Goal: Information Seeking & Learning: Check status

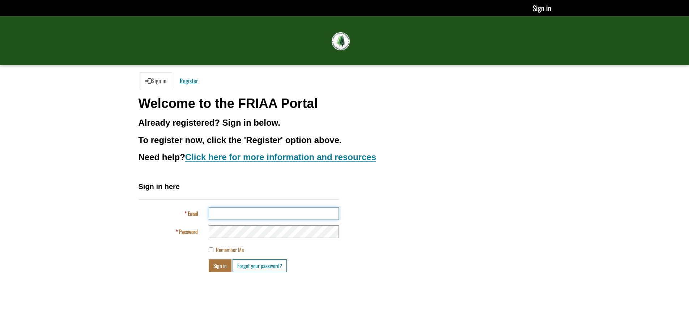
type input "**********"
click at [220, 267] on button "Sign in" at bounding box center [220, 265] width 23 height 13
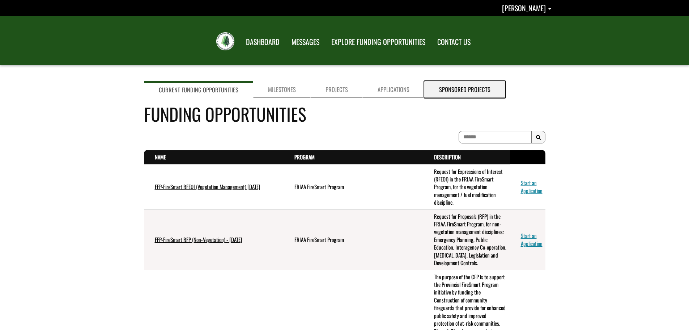
click at [452, 92] on link "Sponsored Projects" at bounding box center [465, 89] width 81 height 17
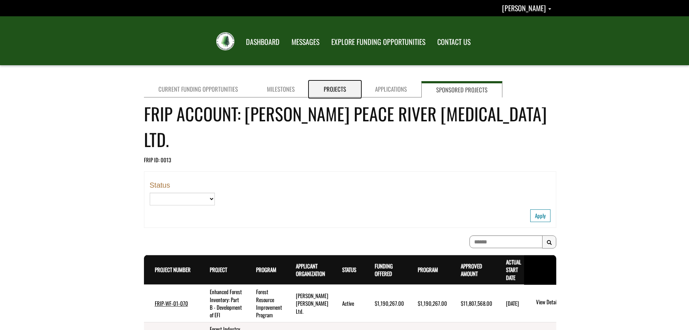
click at [336, 92] on link "Projects" at bounding box center [334, 89] width 51 height 16
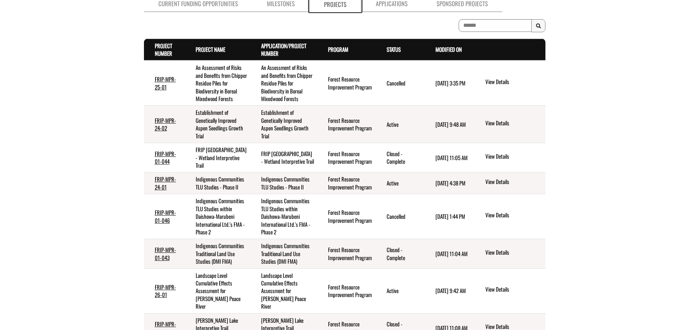
scroll to position [90, 0]
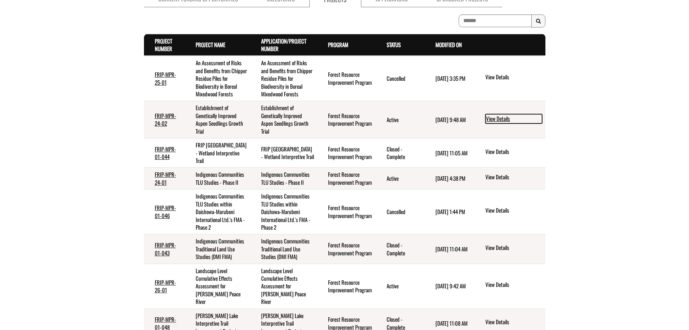
click at [489, 123] on link "View Details" at bounding box center [514, 118] width 57 height 9
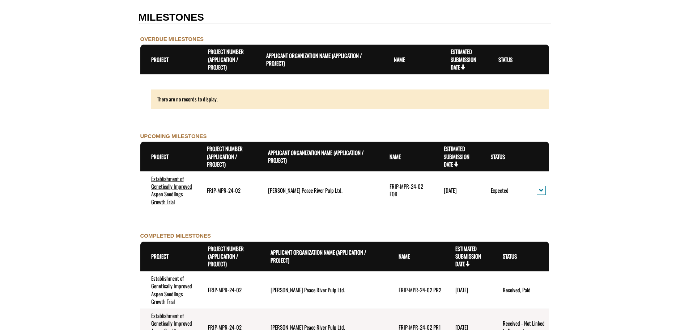
scroll to position [671, 0]
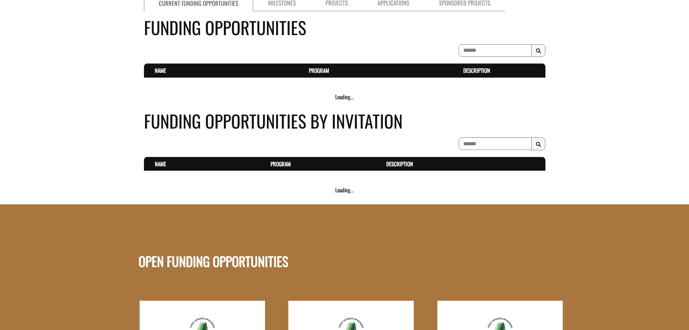
scroll to position [86, 0]
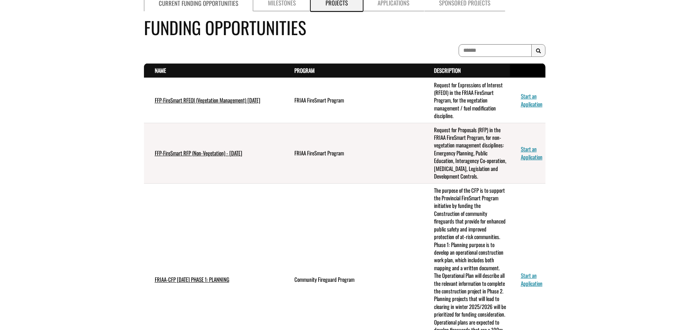
click at [331, 7] on link "Projects" at bounding box center [337, 3] width 52 height 17
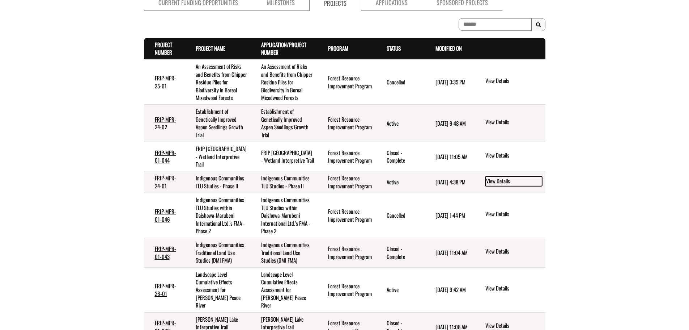
click at [495, 186] on link "View Details" at bounding box center [514, 180] width 57 height 9
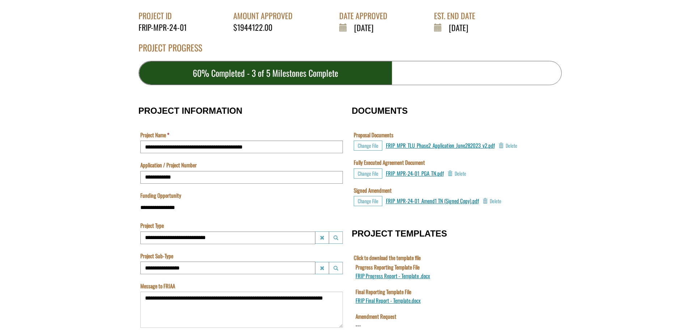
scroll to position [59, 0]
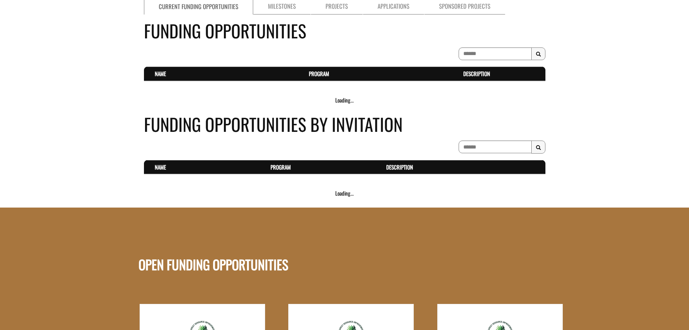
scroll to position [83, 0]
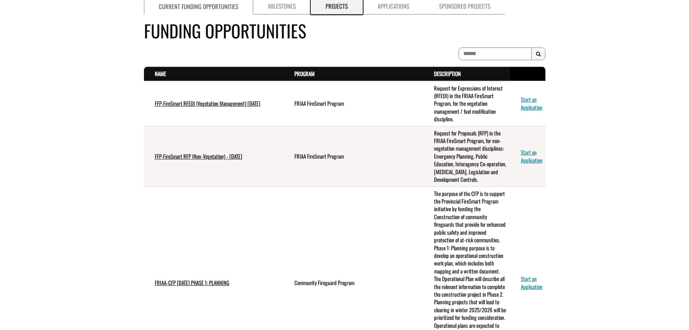
click at [332, 6] on link "Projects" at bounding box center [337, 6] width 52 height 17
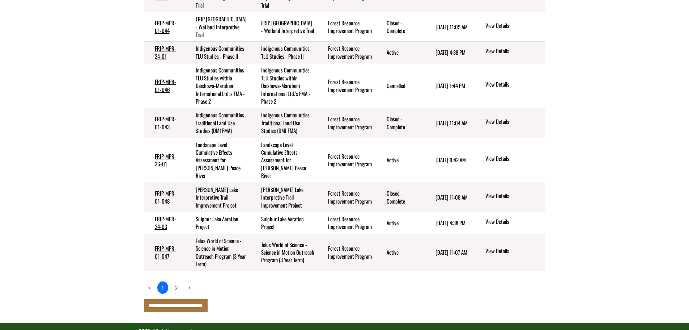
scroll to position [219, 0]
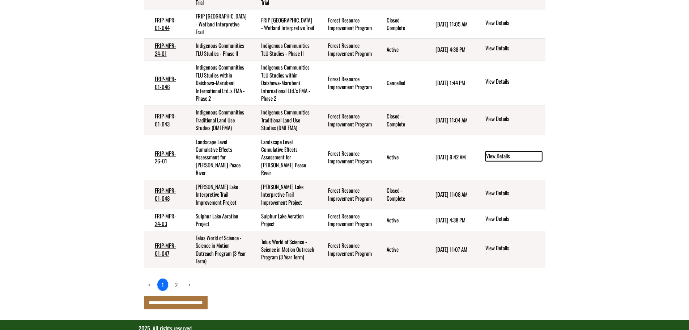
click at [492, 161] on link "View Details" at bounding box center [514, 155] width 57 height 9
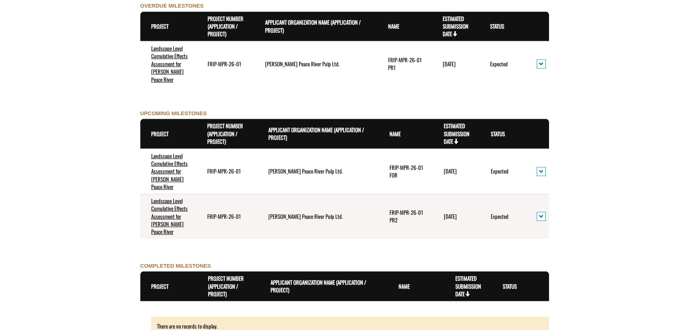
scroll to position [717, 0]
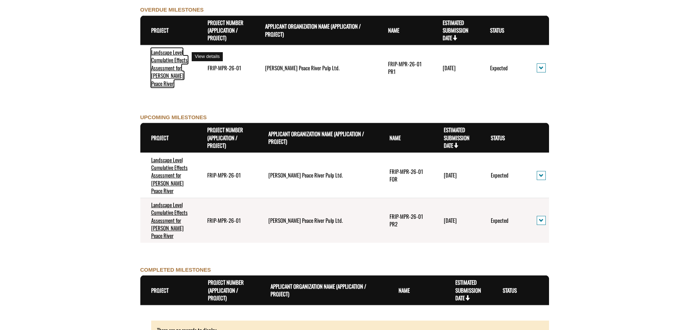
click at [163, 64] on link "Landscape Level Cumulative Effects Assessment for [PERSON_NAME] Peace River" at bounding box center [169, 67] width 37 height 39
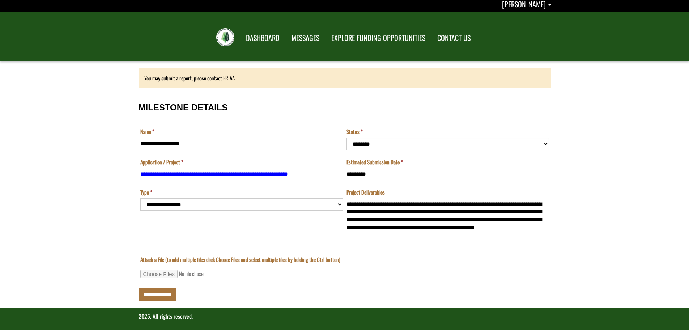
scroll to position [8, 0]
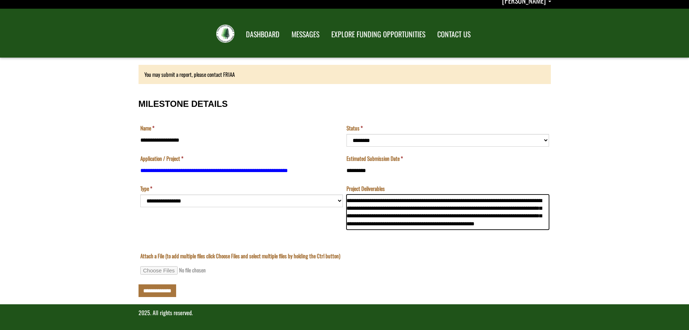
click at [348, 200] on textarea "**********" at bounding box center [448, 211] width 203 height 35
click at [389, 224] on textarea "**********" at bounding box center [448, 211] width 203 height 35
click at [385, 223] on textarea "**********" at bounding box center [448, 211] width 203 height 35
drag, startPoint x: 348, startPoint y: 200, endPoint x: 401, endPoint y: 232, distance: 61.4
click at [401, 232] on td "**********" at bounding box center [448, 211] width 206 height 53
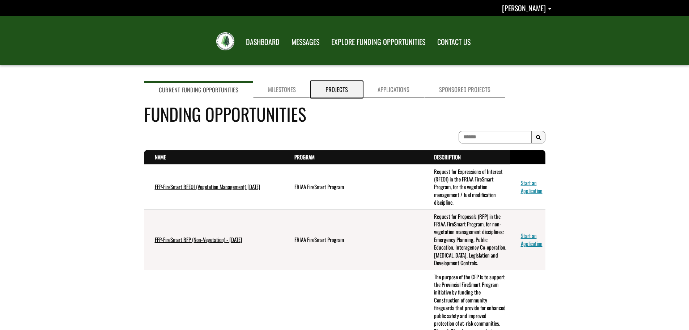
click at [326, 85] on link "Projects" at bounding box center [337, 89] width 52 height 17
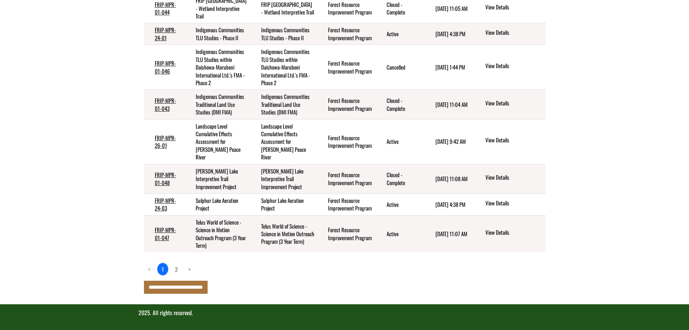
scroll to position [265, 0]
click at [498, 205] on link "View Details" at bounding box center [514, 203] width 57 height 9
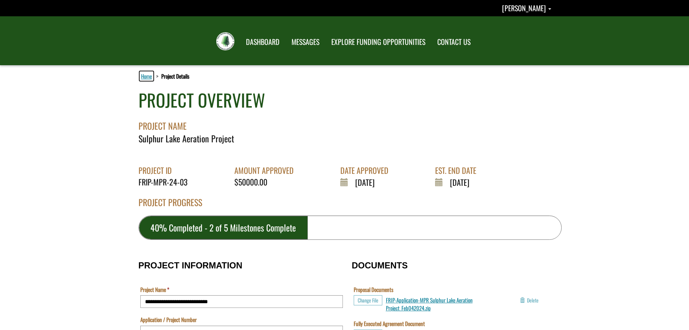
click at [148, 76] on link "Home" at bounding box center [147, 75] width 14 height 9
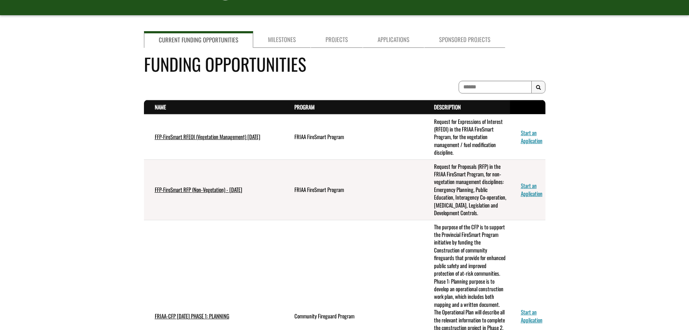
scroll to position [26, 0]
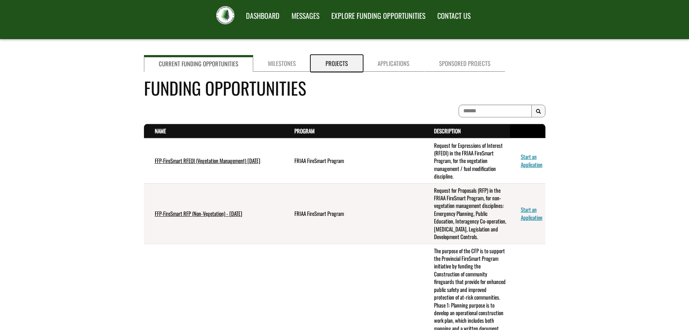
click at [334, 64] on link "Projects" at bounding box center [337, 63] width 52 height 17
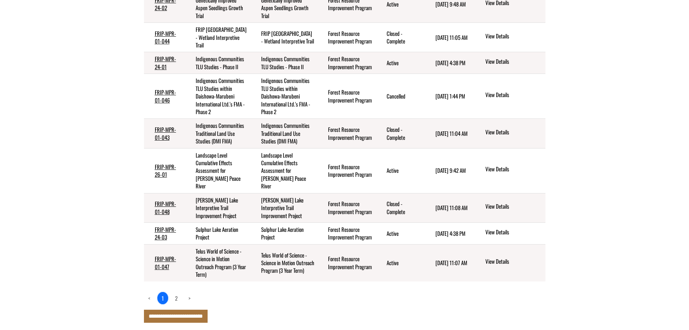
scroll to position [206, 0]
click at [167, 240] on link "FRIP-MPR-24-03" at bounding box center [165, 233] width 21 height 16
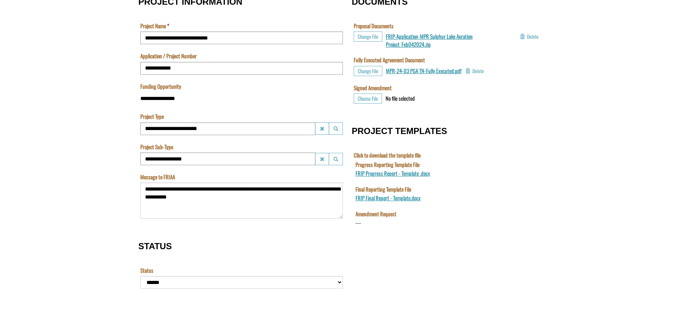
scroll to position [263, 0]
click at [431, 69] on span "MPR-24-03 PGA TN-Fully Executed.pdf" at bounding box center [424, 71] width 76 height 8
